Goal: Information Seeking & Learning: Learn about a topic

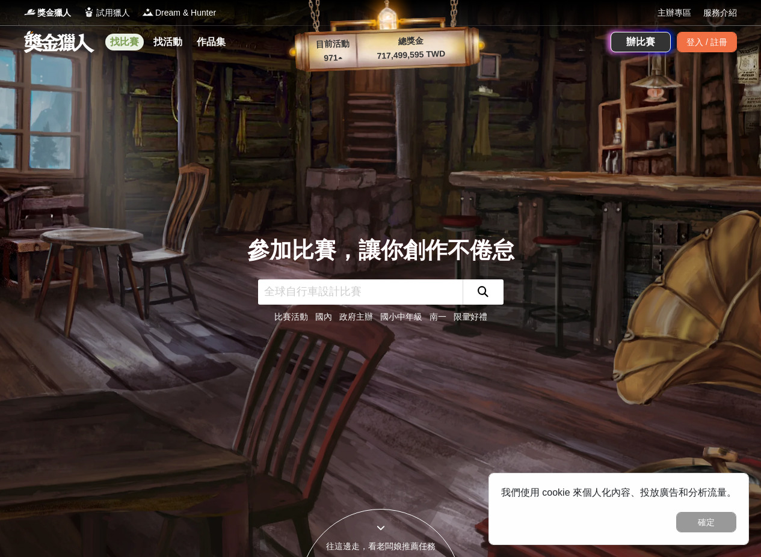
click at [132, 44] on link "找比賽" at bounding box center [124, 42] width 38 height 17
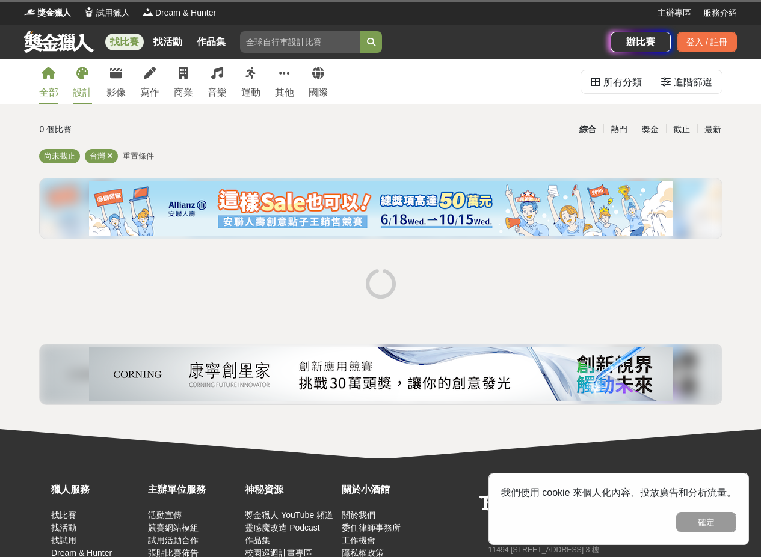
click at [85, 81] on link "設計" at bounding box center [82, 81] width 19 height 45
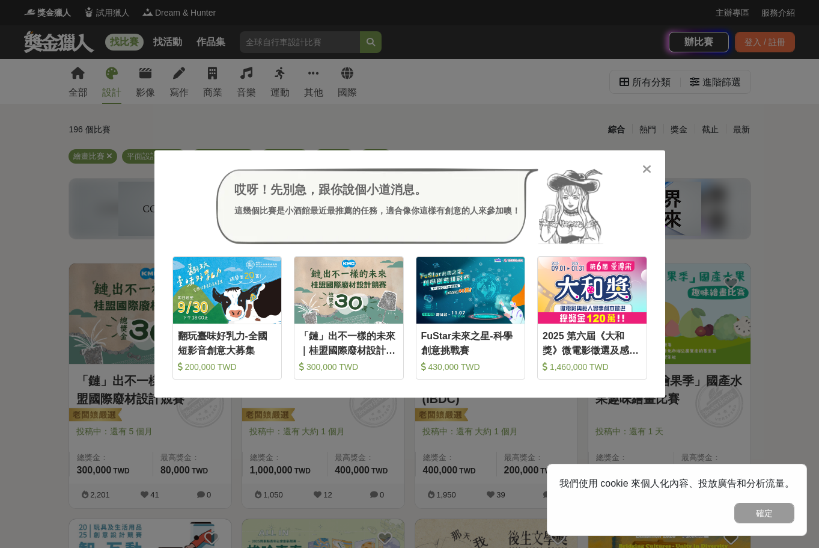
click at [645, 166] on icon at bounding box center [647, 169] width 9 height 12
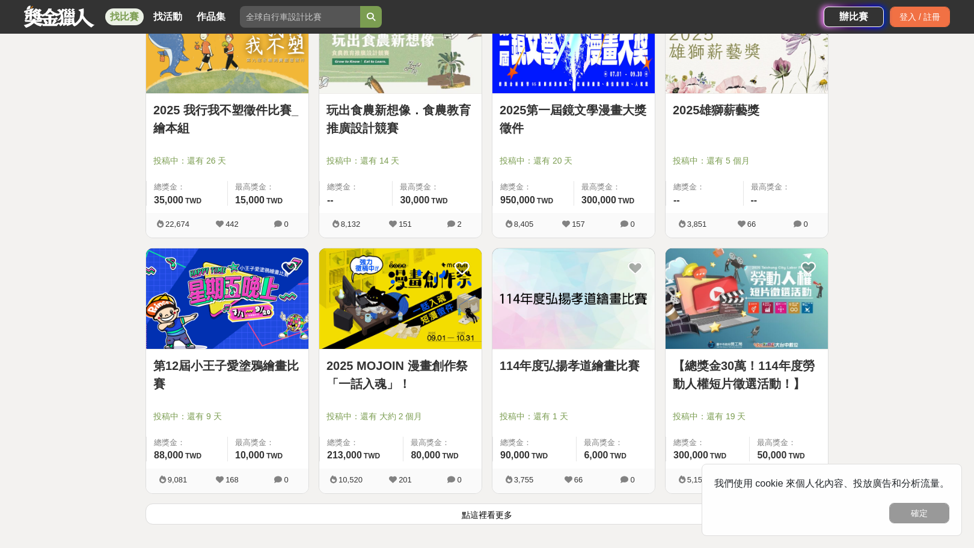
scroll to position [1443, 0]
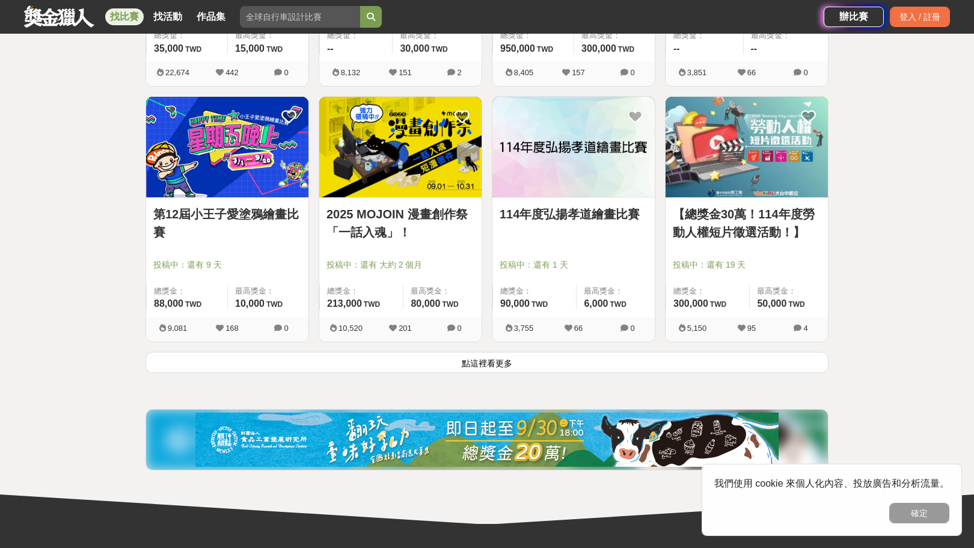
click at [711, 367] on button "點這裡看更多" at bounding box center [486, 362] width 683 height 21
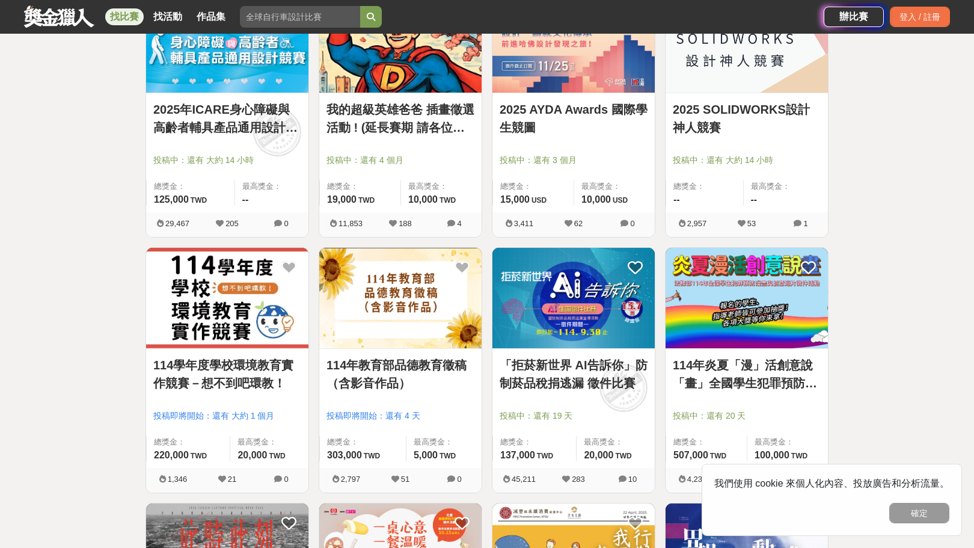
scroll to position [1803, 0]
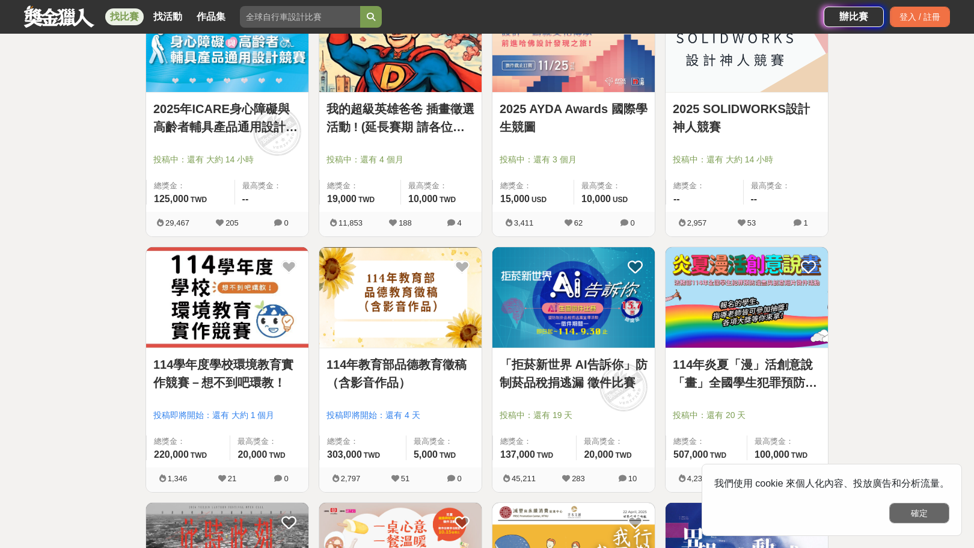
click at [760, 512] on button "確定" at bounding box center [919, 513] width 60 height 20
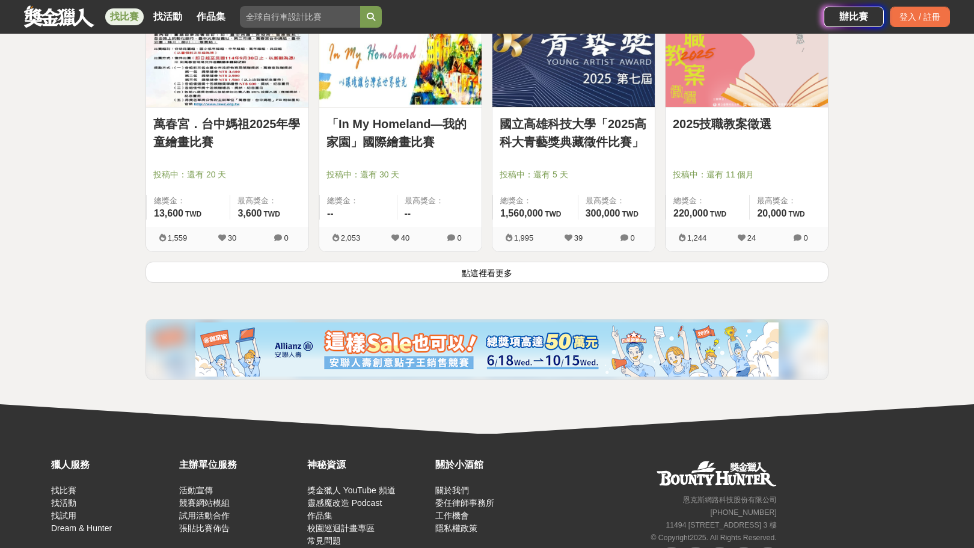
scroll to position [3066, 0]
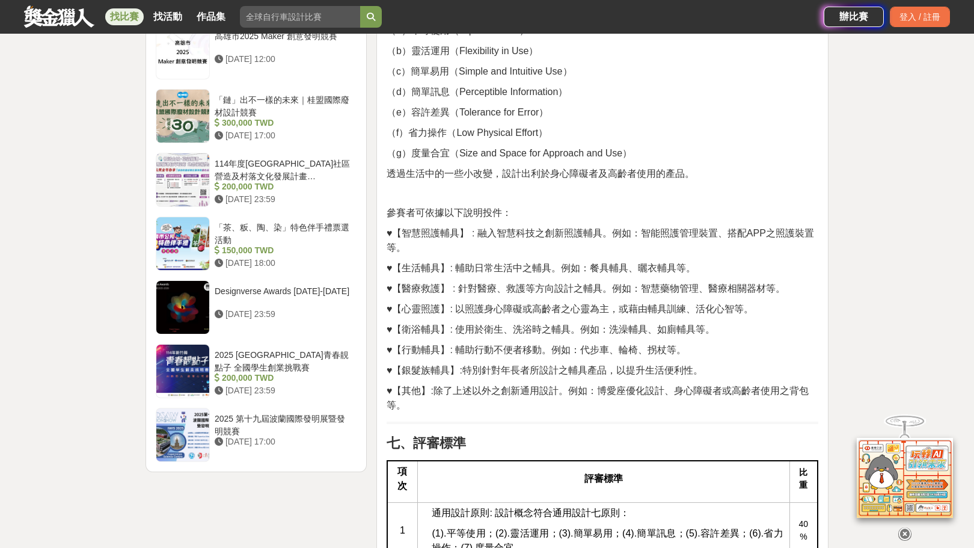
scroll to position [1621, 0]
